Goal: Information Seeking & Learning: Learn about a topic

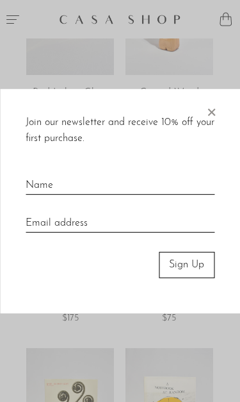
scroll to position [727, 0]
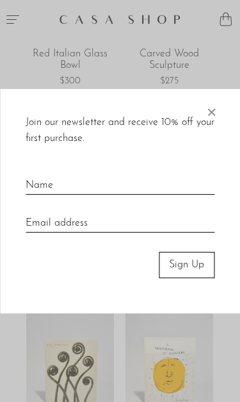
click at [208, 115] on span "×" at bounding box center [211, 108] width 13 height 41
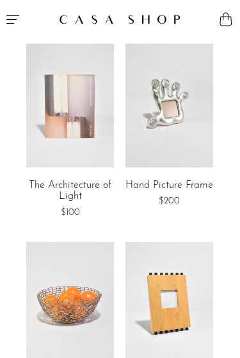
scroll to position [1363, 0]
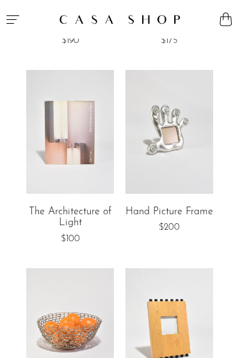
click at [189, 207] on link "Hand Picture Frame" at bounding box center [170, 212] width 88 height 12
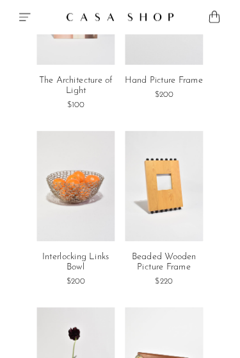
scroll to position [1497, 0]
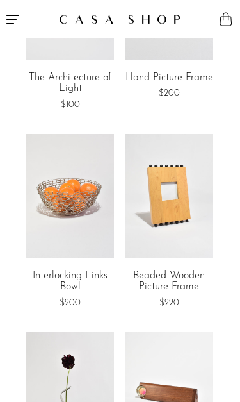
click at [187, 248] on link at bounding box center [170, 195] width 88 height 123
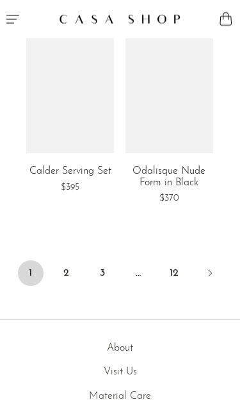
scroll to position [3408, 0]
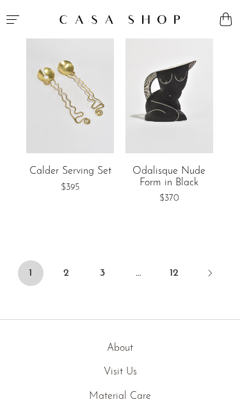
click at [65, 260] on link "2" at bounding box center [67, 273] width 26 height 26
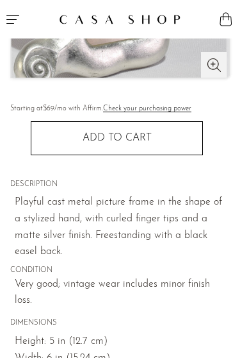
scroll to position [246, 0]
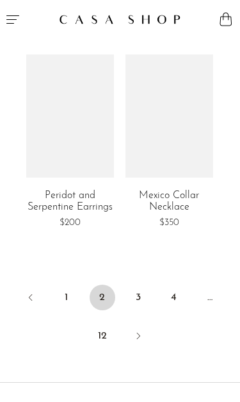
scroll to position [3447, 0]
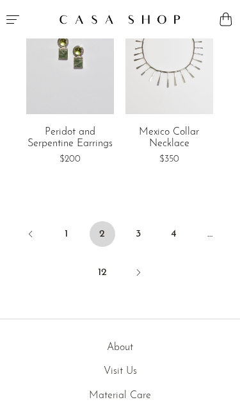
click at [130, 221] on link "3" at bounding box center [139, 234] width 26 height 26
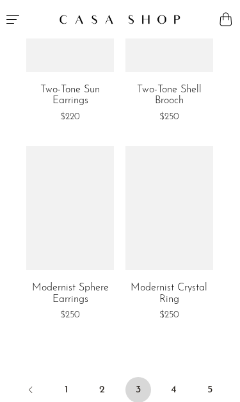
scroll to position [3398, 0]
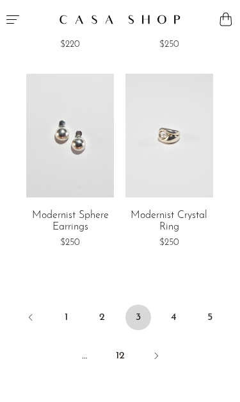
click at [166, 305] on link "4" at bounding box center [175, 318] width 26 height 26
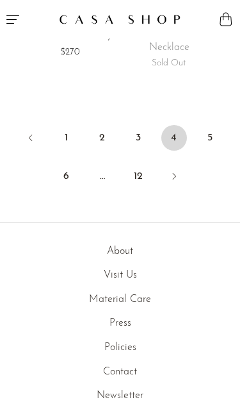
scroll to position [3539, 0]
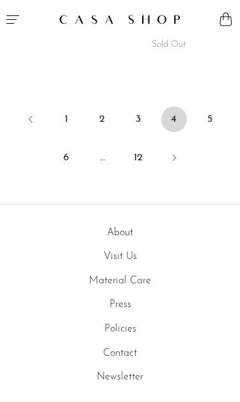
click at [205, 106] on link "5" at bounding box center [211, 119] width 26 height 26
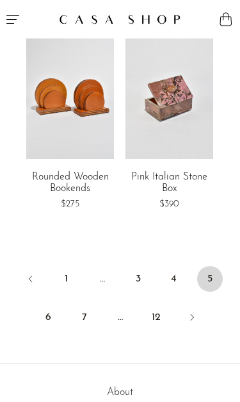
scroll to position [3384, 0]
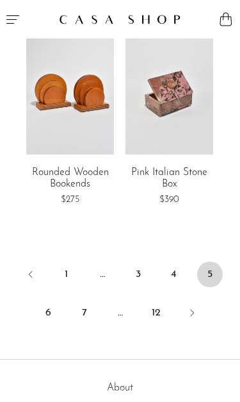
click at [169, 167] on link "Pink Italian Stone Box" at bounding box center [170, 178] width 88 height 22
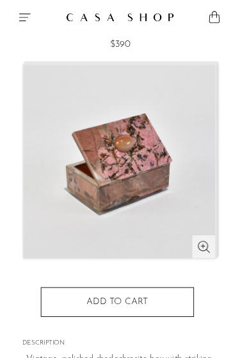
scroll to position [61, 0]
